Goal: Task Accomplishment & Management: Complete application form

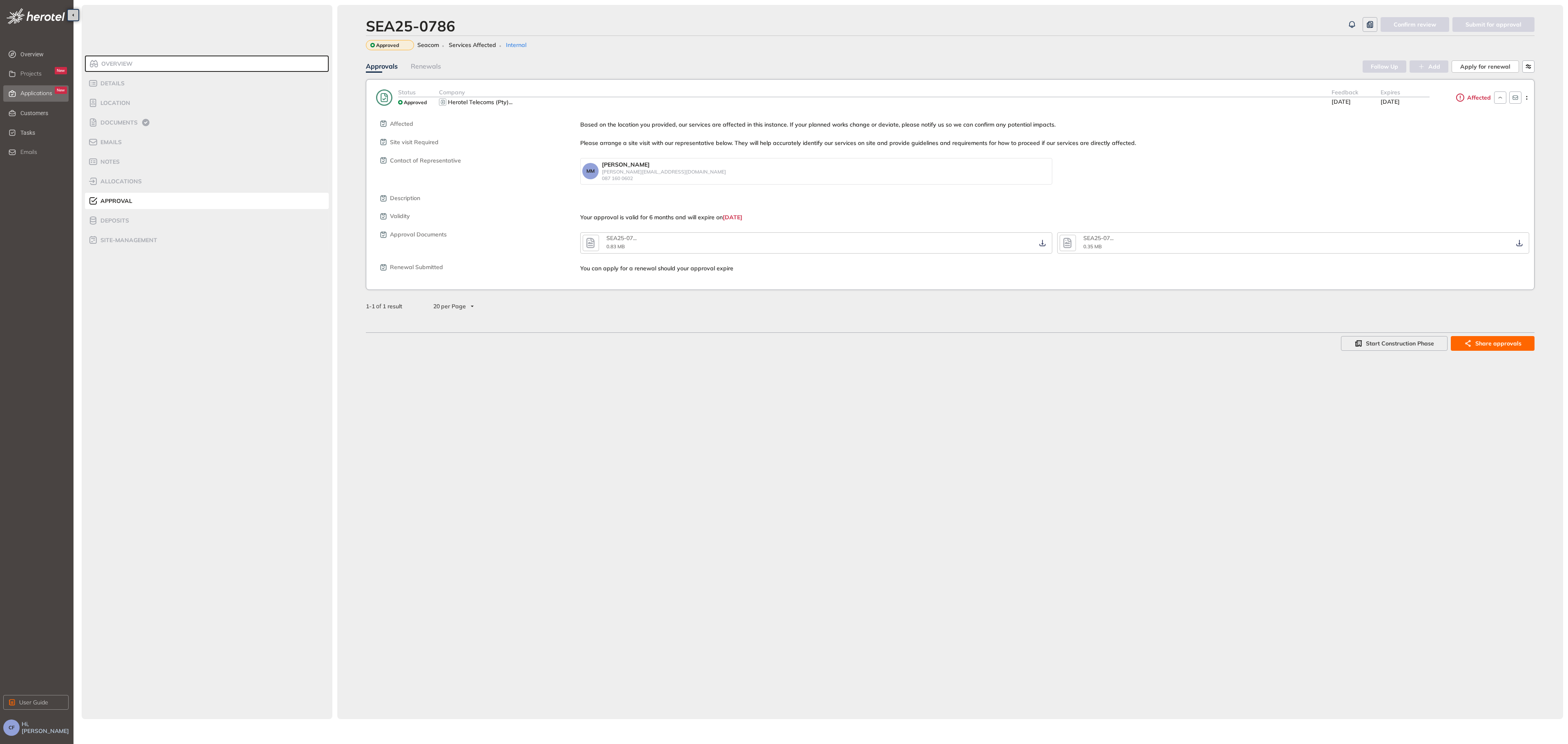
click at [47, 92] on span "Applications" at bounding box center [37, 93] width 32 height 7
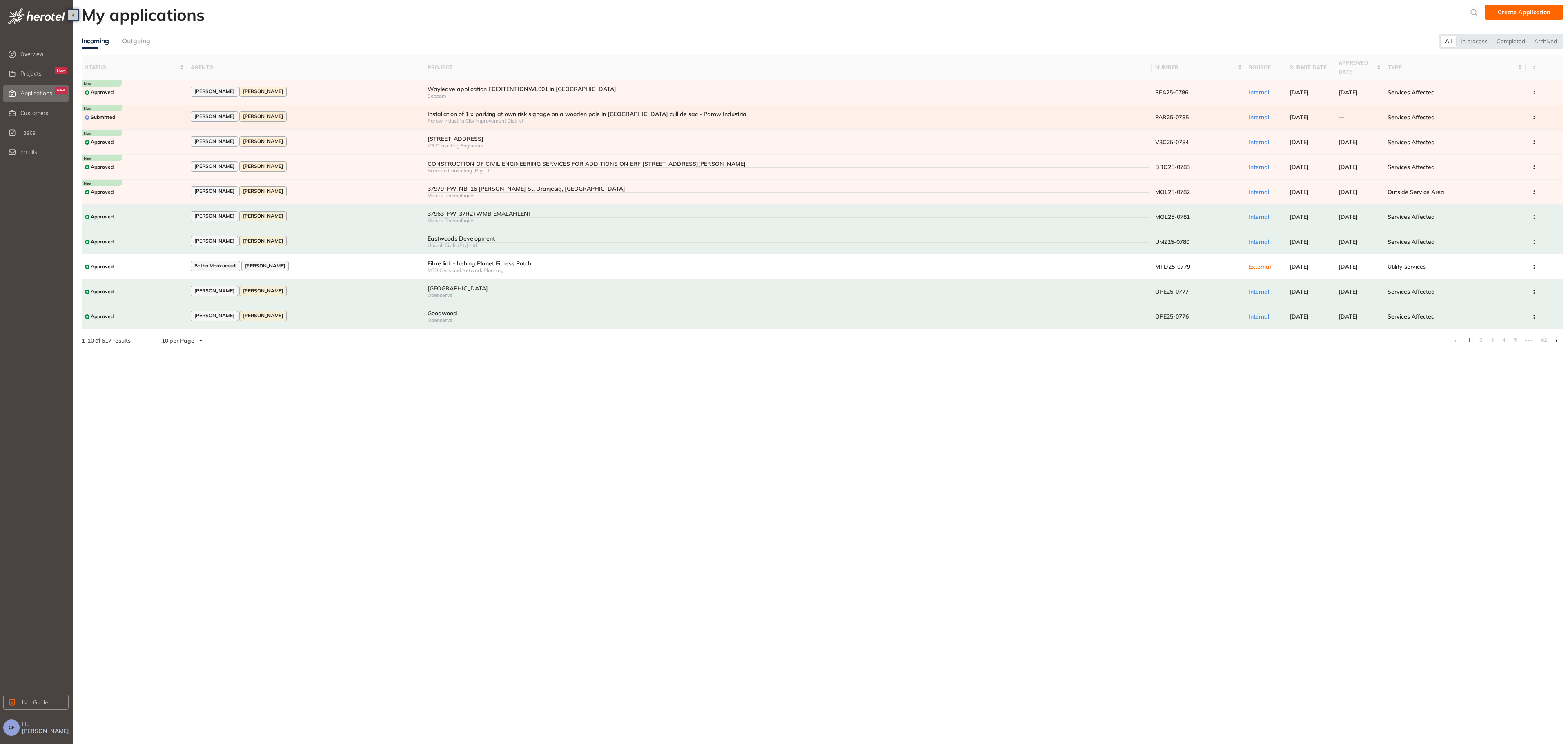
click at [475, 111] on div "Installation of 1 x parking at own risk signage on a wooden pole in [GEOGRAPHIC…" at bounding box center [788, 114] width 721 height 7
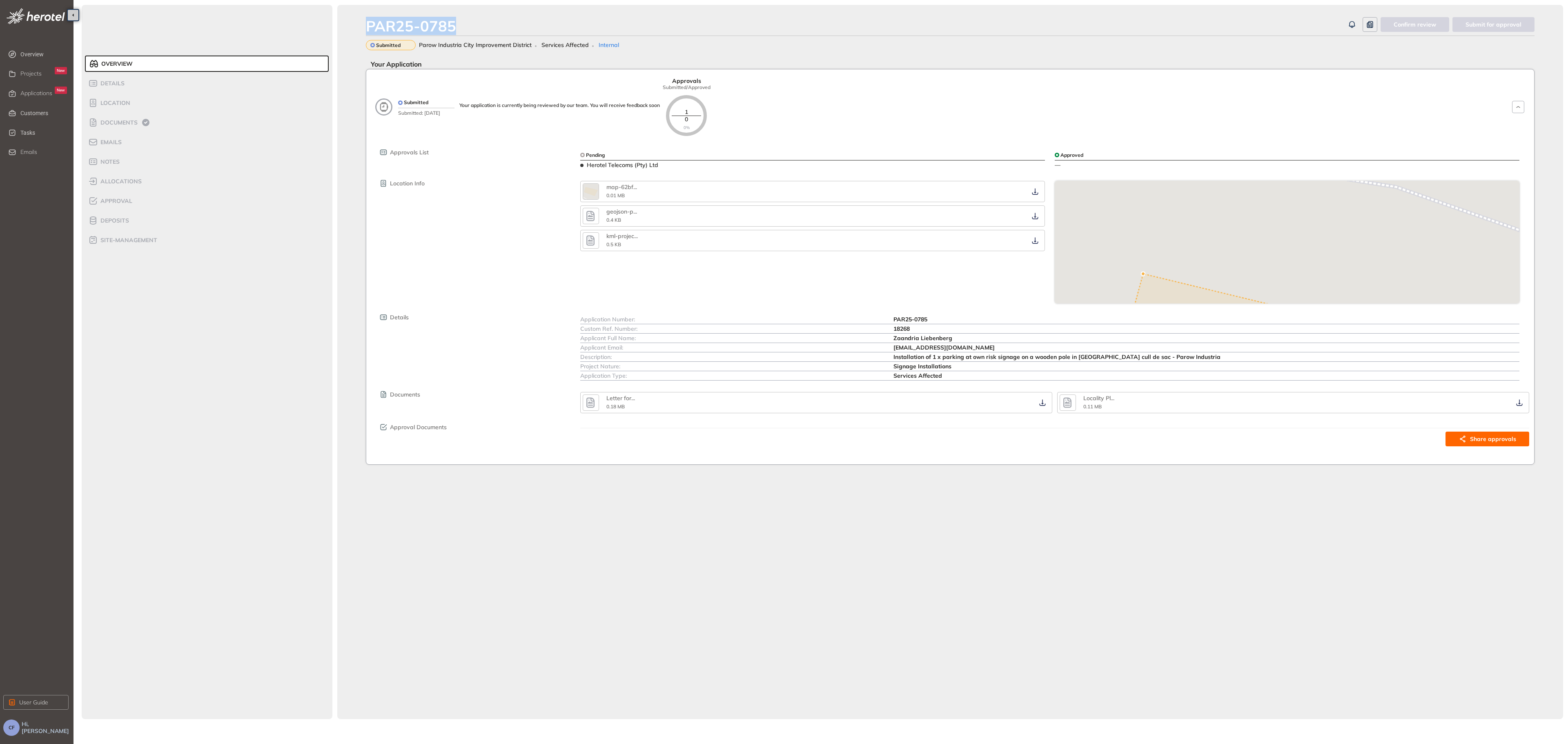
drag, startPoint x: 461, startPoint y: 24, endPoint x: 335, endPoint y: 23, distance: 126.0
click at [335, 23] on div "Overview Details Location Documents Emails Notes allocations Approval Deposits …" at bounding box center [822, 362] width 1482 height 714
copy div "PAR25-0785"
click at [111, 119] on div "Documents" at bounding box center [123, 122] width 69 height 10
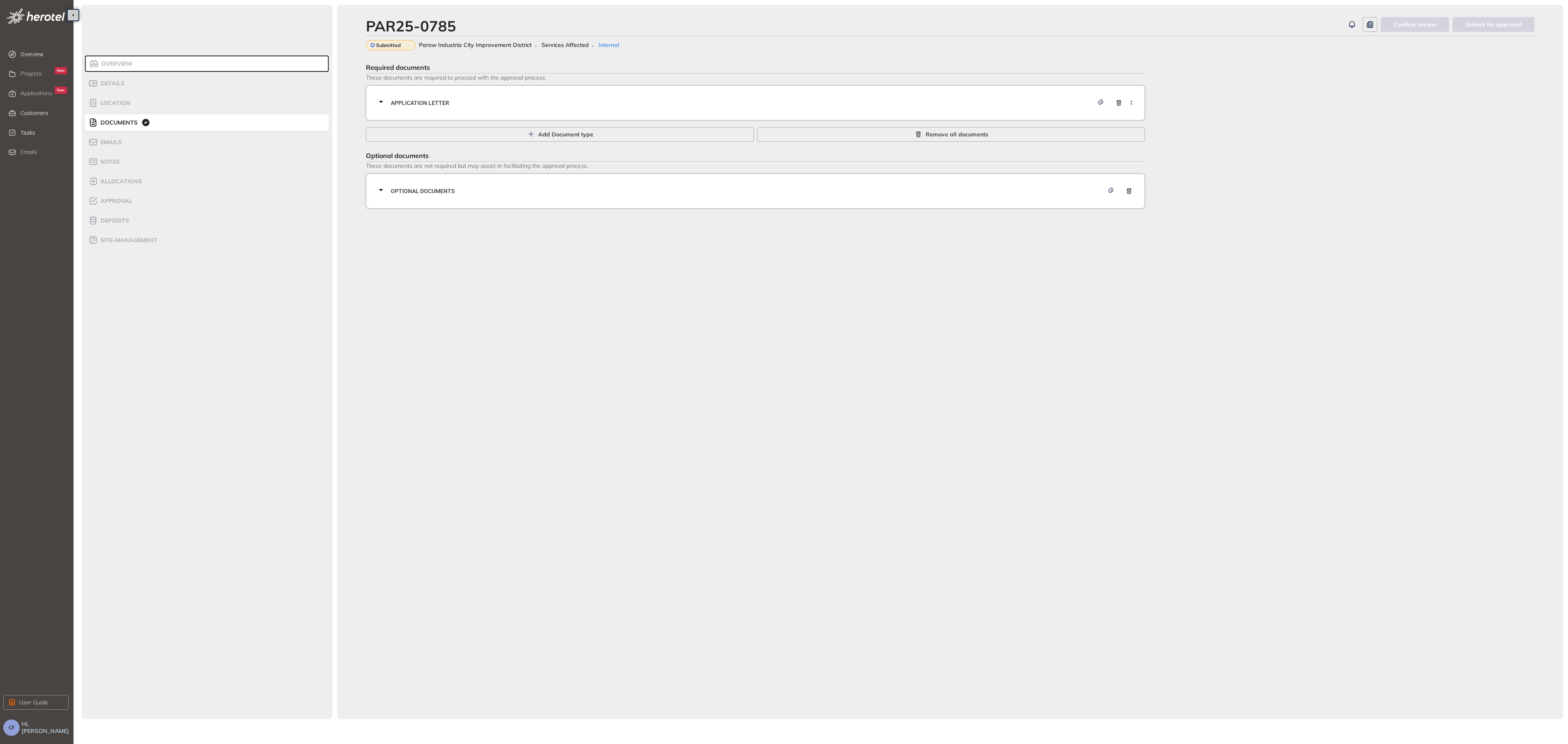
click at [451, 105] on span "Application letter" at bounding box center [742, 103] width 703 height 9
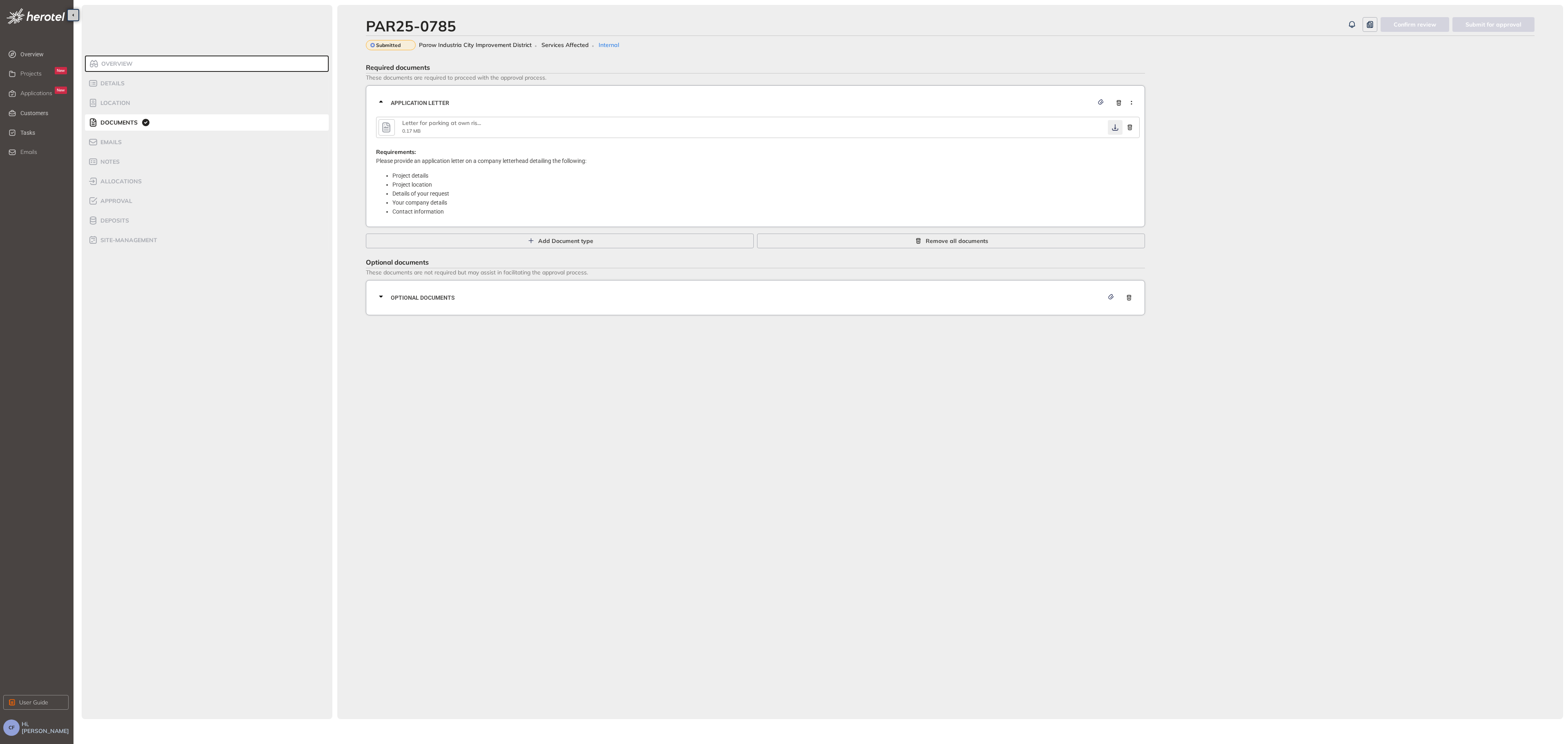
click at [1111, 124] on icon "button" at bounding box center [1115, 127] width 8 height 7
click at [632, 297] on span "Optional documents" at bounding box center [747, 298] width 713 height 9
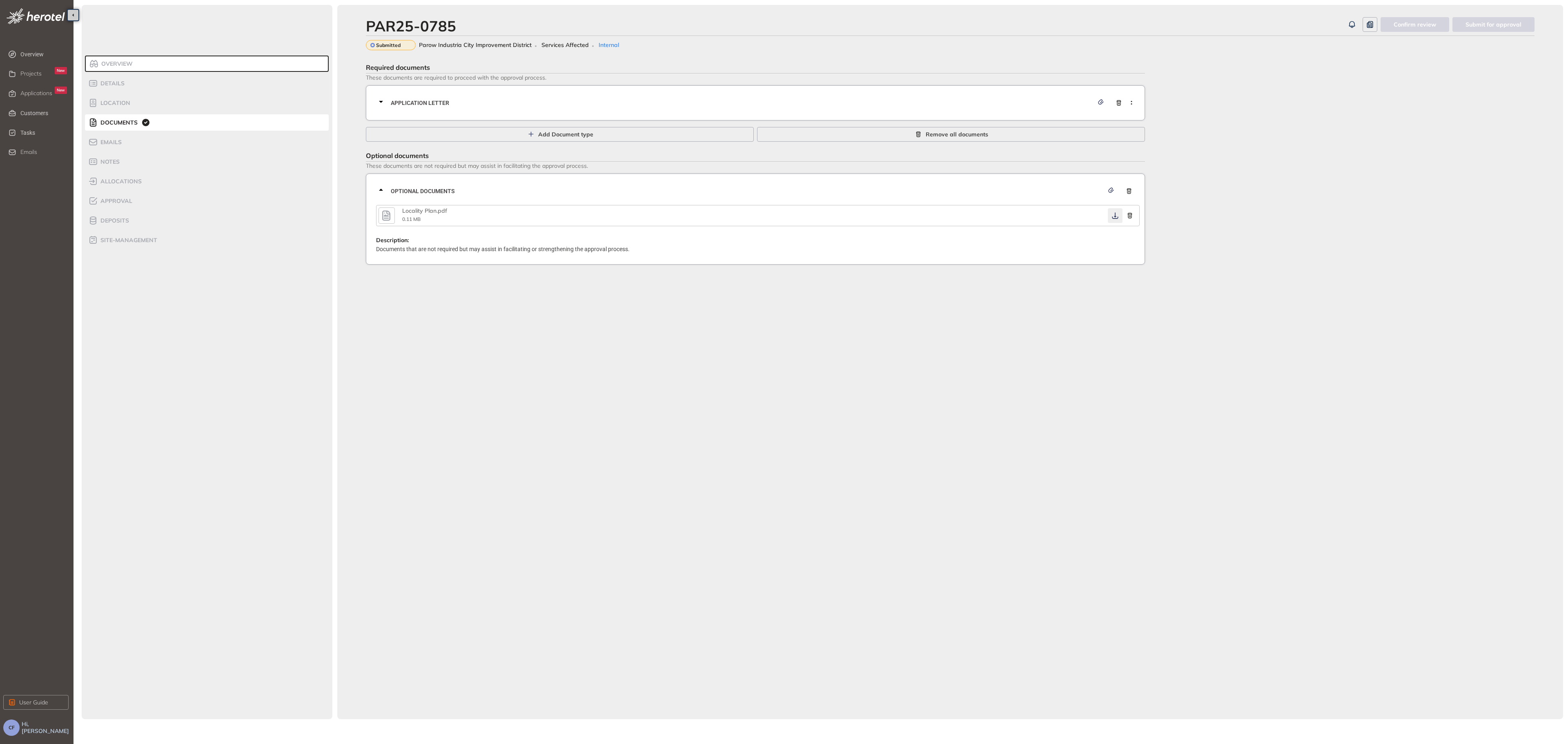
click at [1115, 217] on icon "button" at bounding box center [1115, 216] width 6 height 7
click at [124, 200] on span "Approval" at bounding box center [115, 201] width 34 height 7
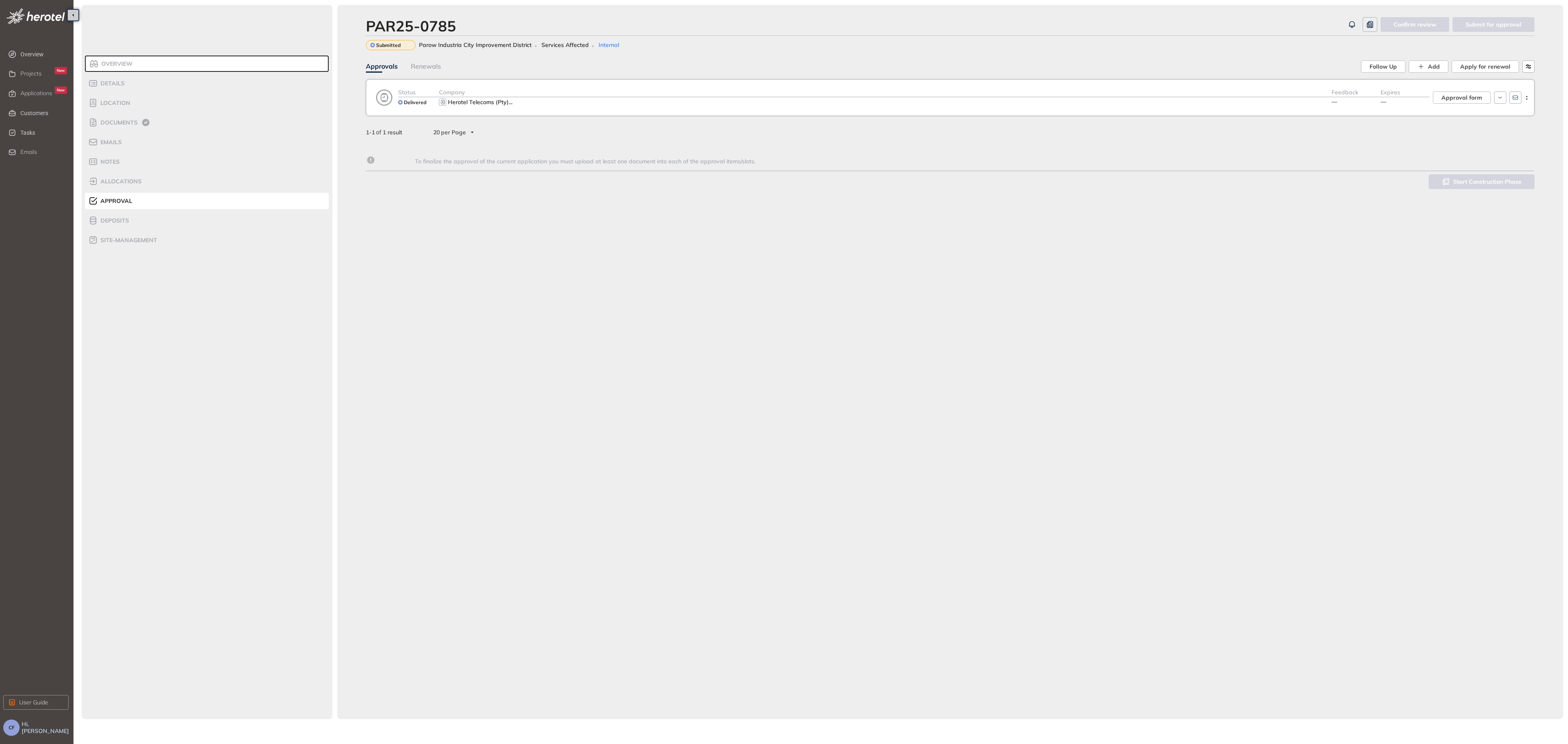
click at [536, 94] on div "Company" at bounding box center [885, 92] width 892 height 9
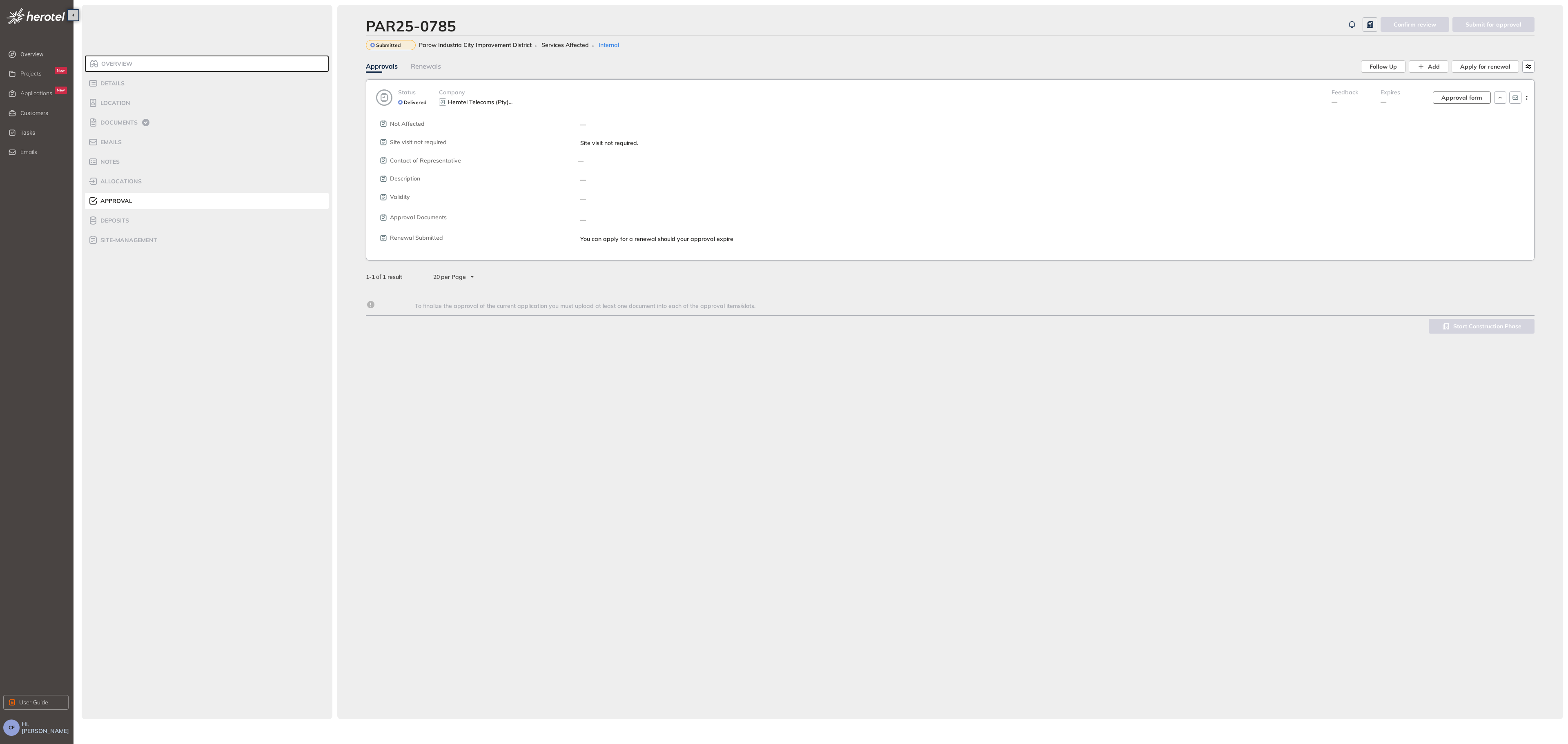
click at [1457, 96] on span "Approval form" at bounding box center [1461, 97] width 41 height 9
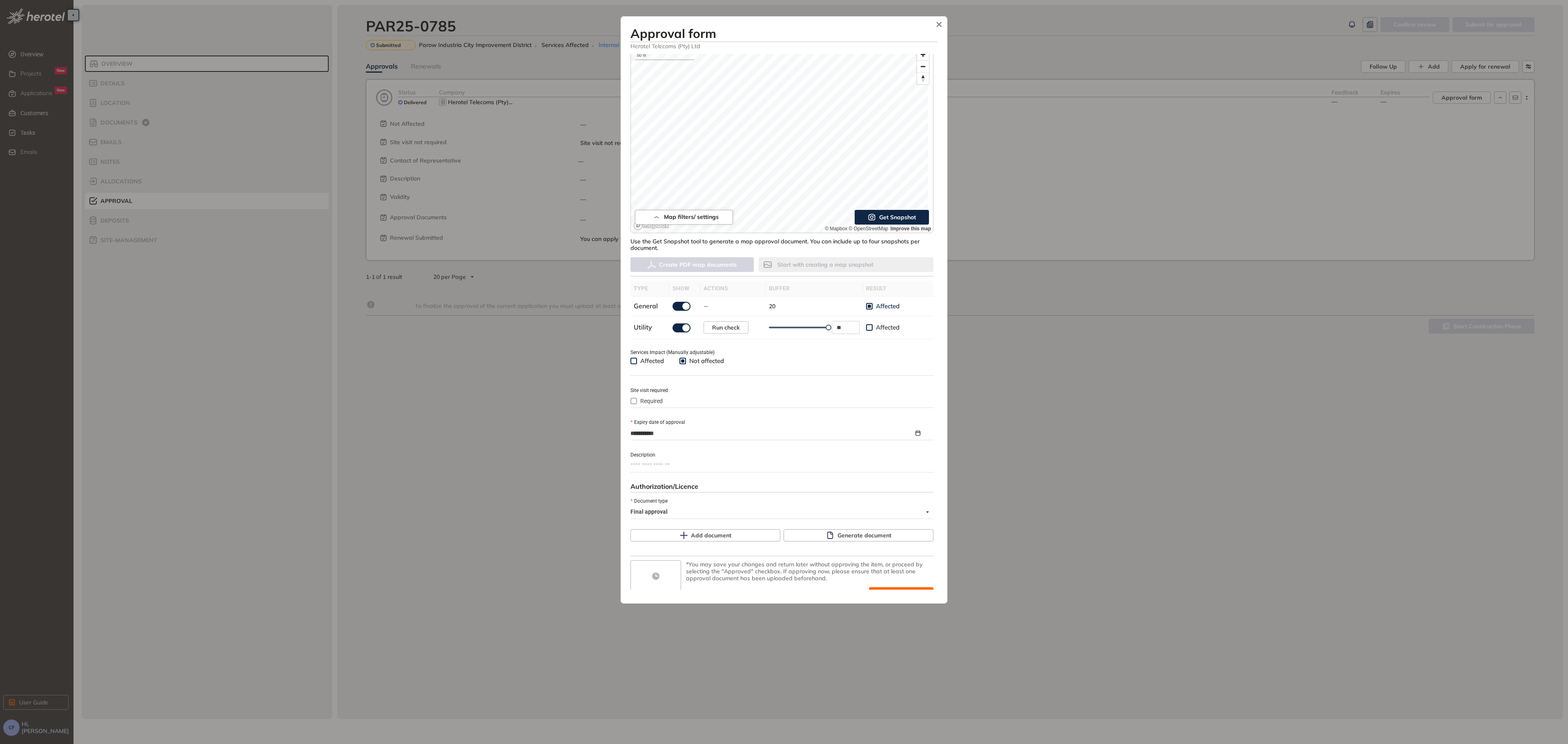
scroll to position [55, 0]
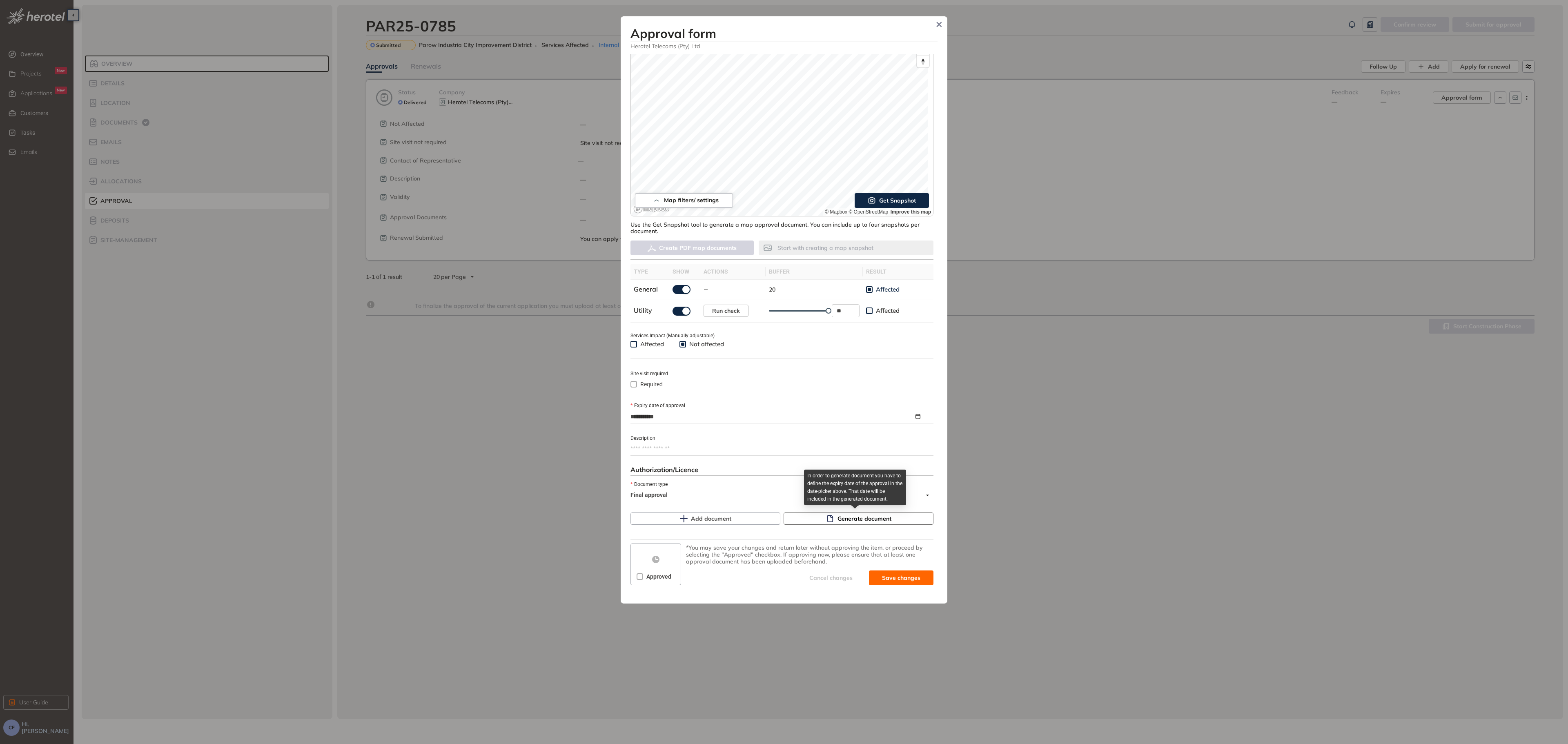
click at [854, 516] on span "Generate document" at bounding box center [864, 519] width 54 height 9
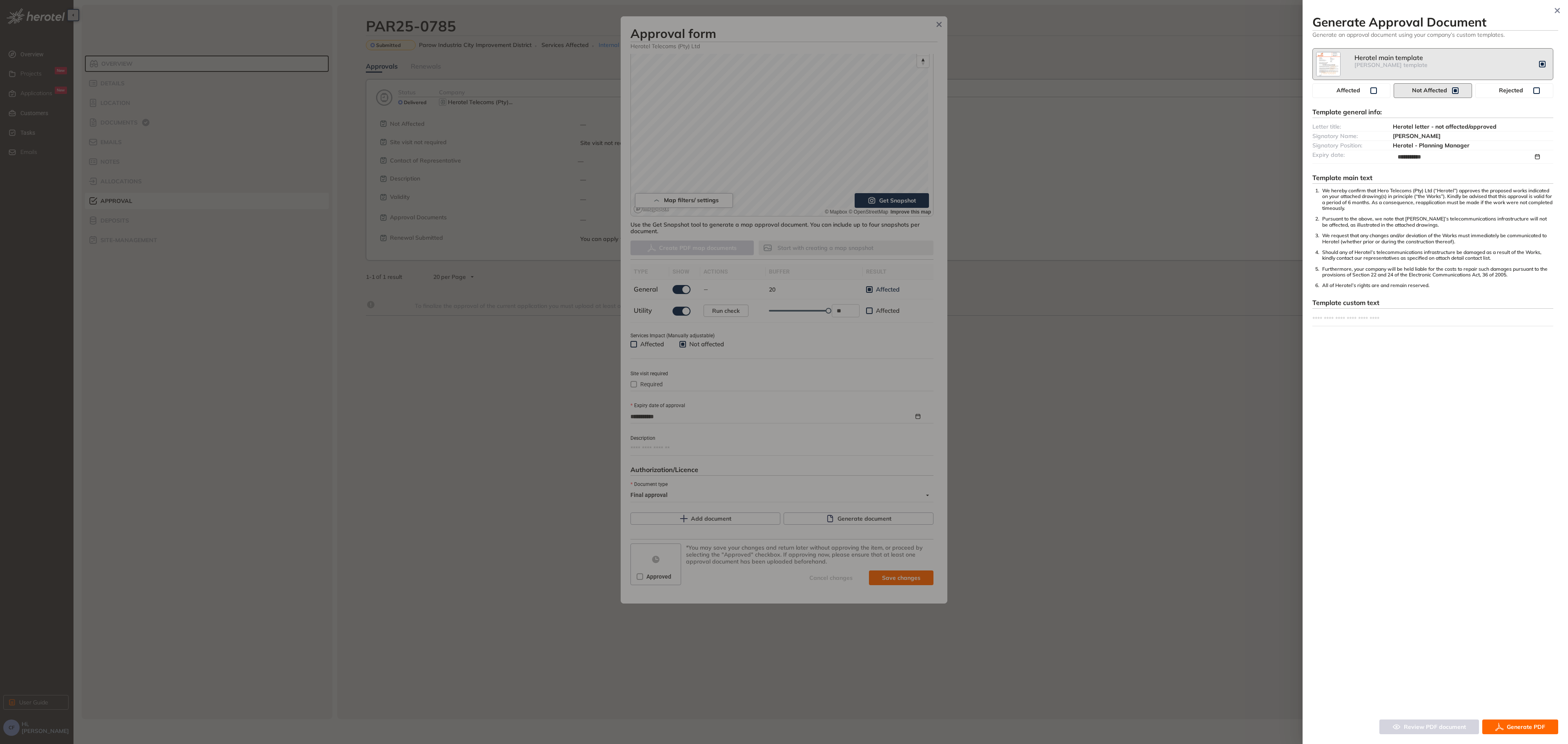
click at [1528, 729] on span "Generate PDF" at bounding box center [1525, 727] width 38 height 9
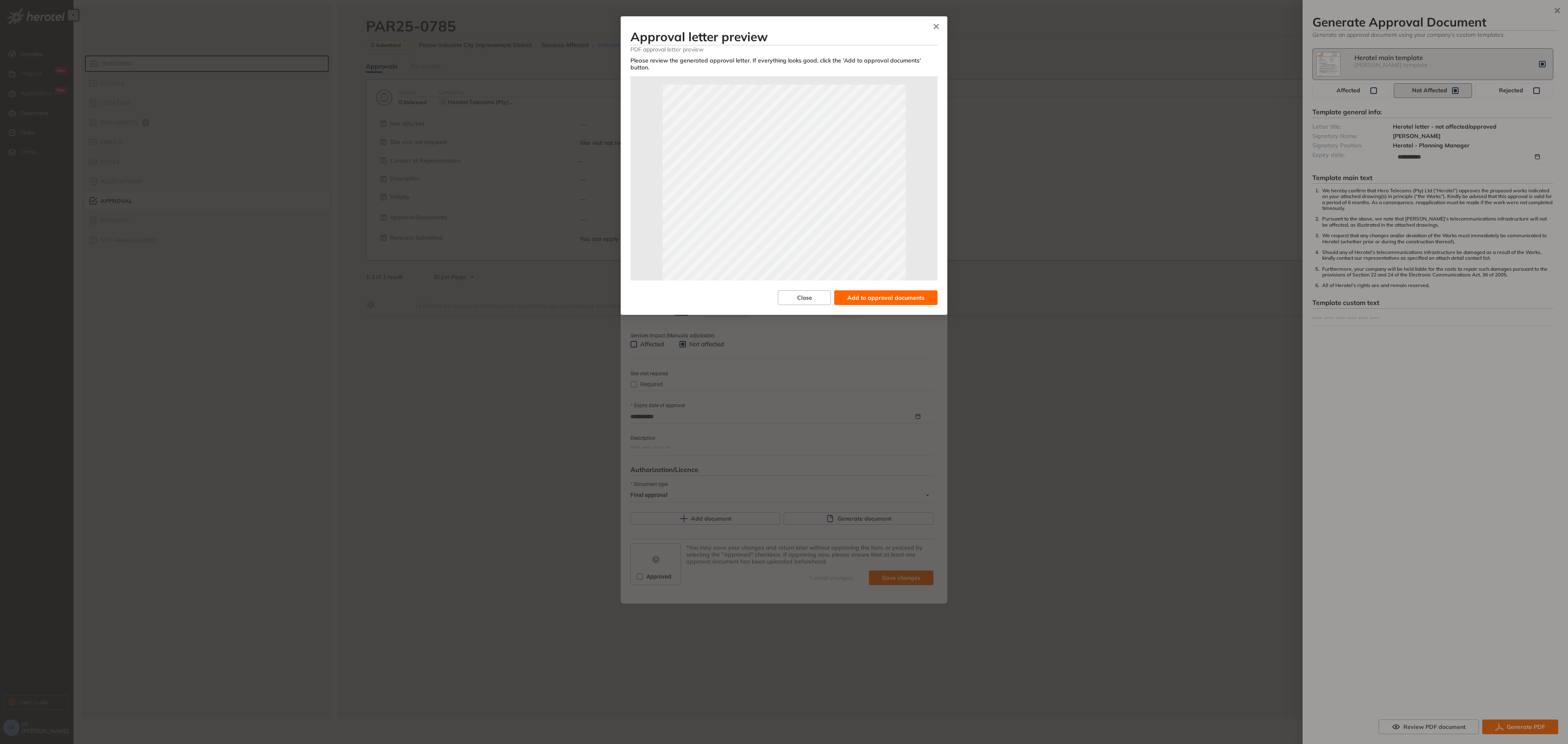
click at [861, 295] on span "Add to approval documents" at bounding box center [886, 298] width 77 height 9
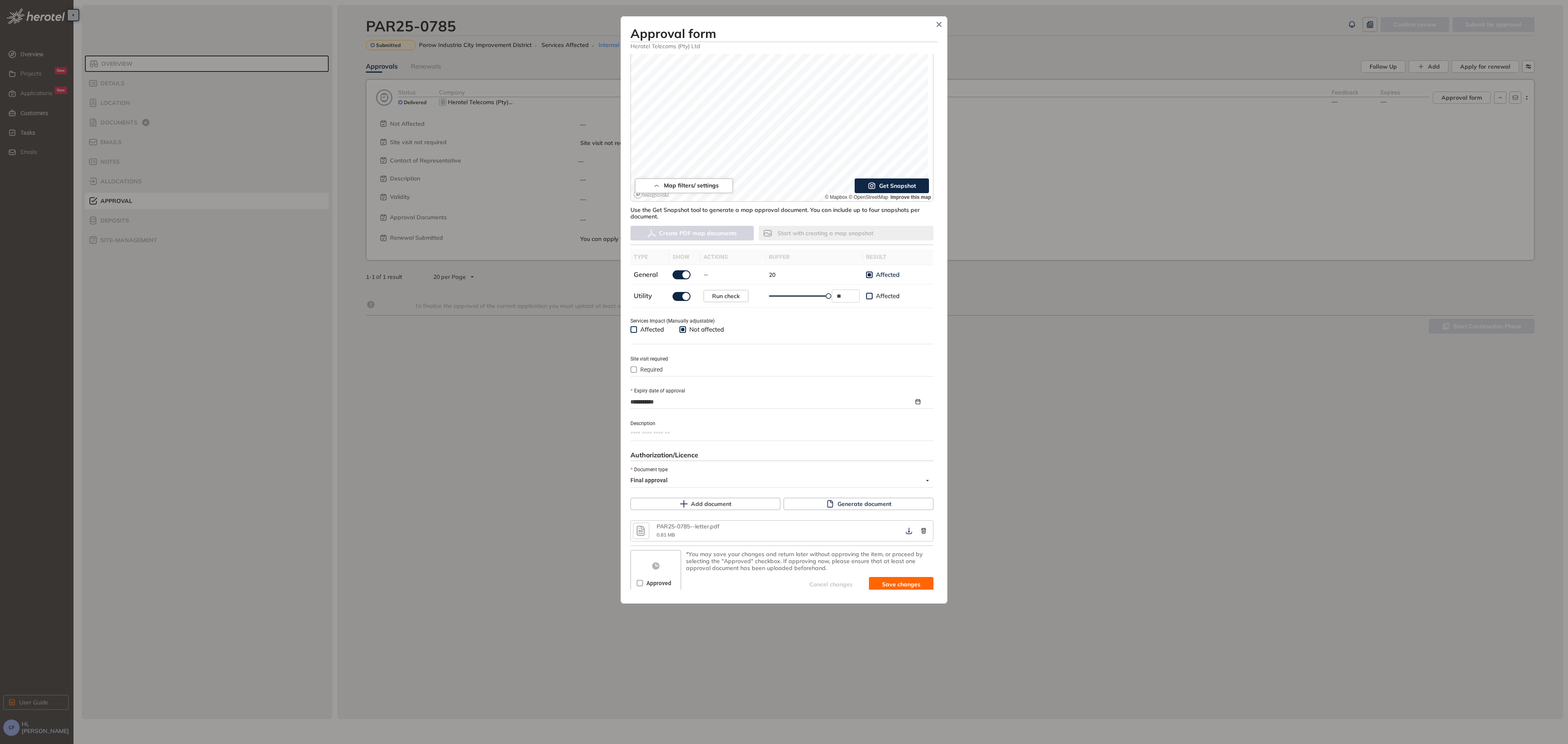
scroll to position [76, 0]
click at [905, 527] on icon "button" at bounding box center [909, 524] width 8 height 7
click at [882, 583] on button "Save and approve" at bounding box center [889, 578] width 89 height 15
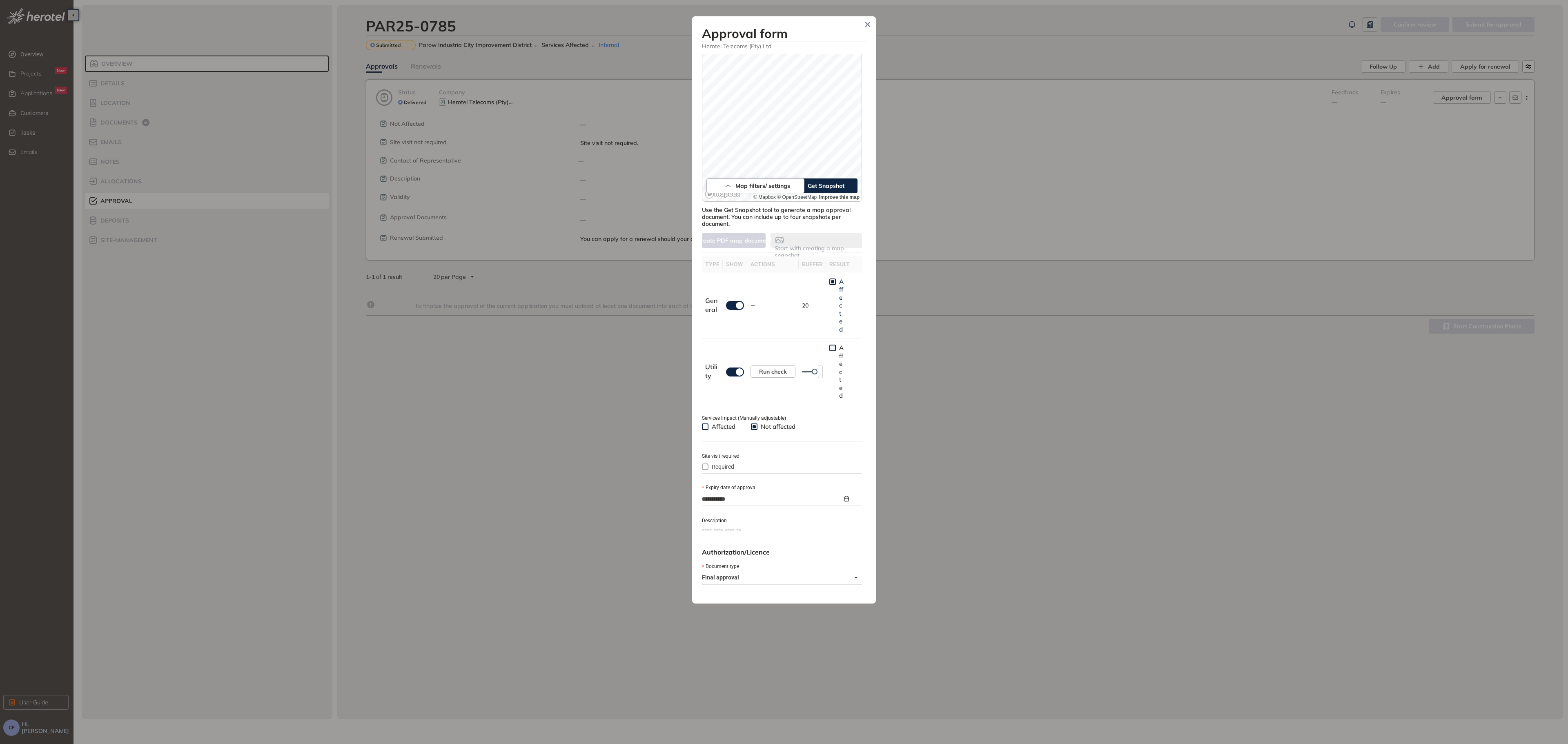
type textarea "**********"
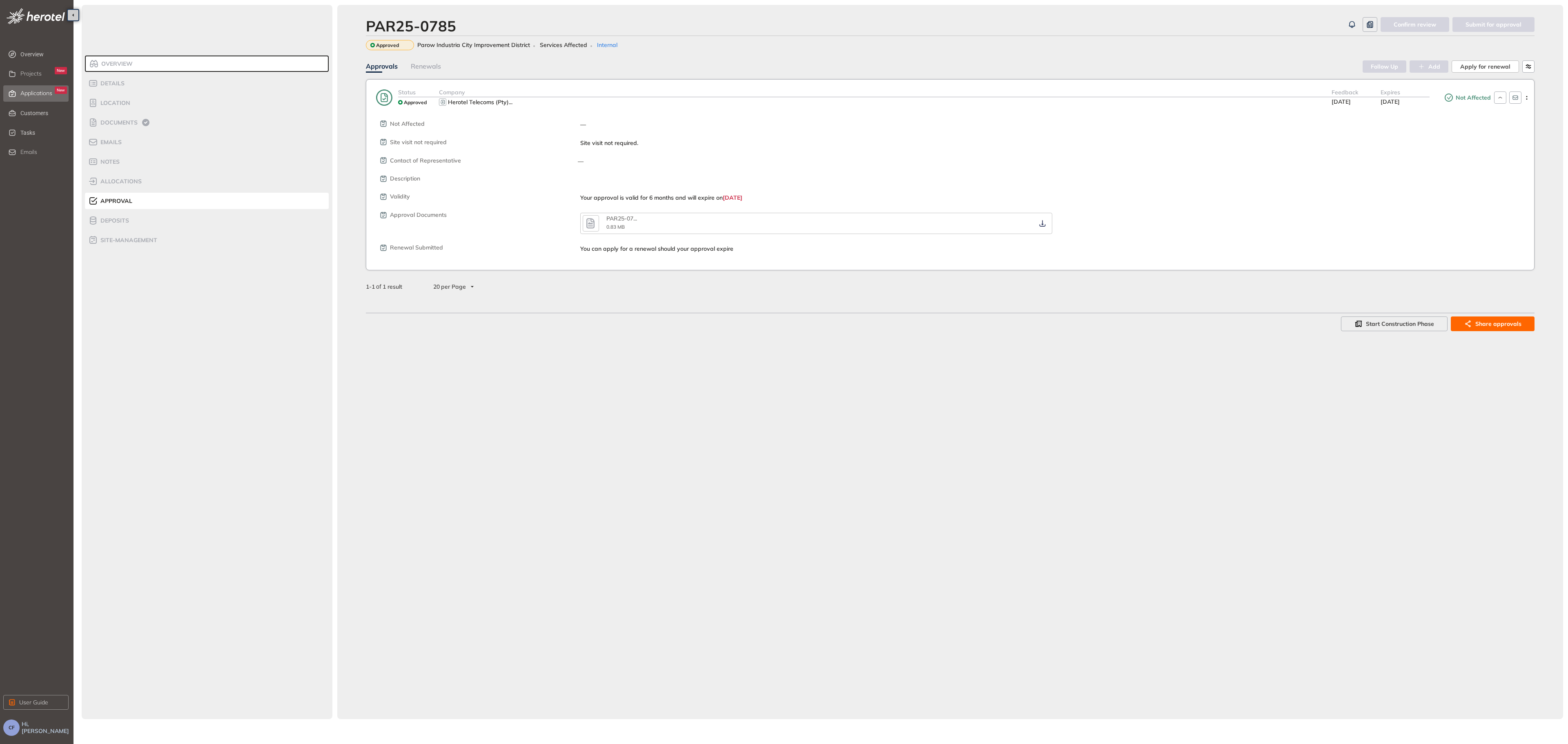
click at [33, 96] on div "Applications New" at bounding box center [44, 93] width 46 height 14
